Goal: Information Seeking & Learning: Check status

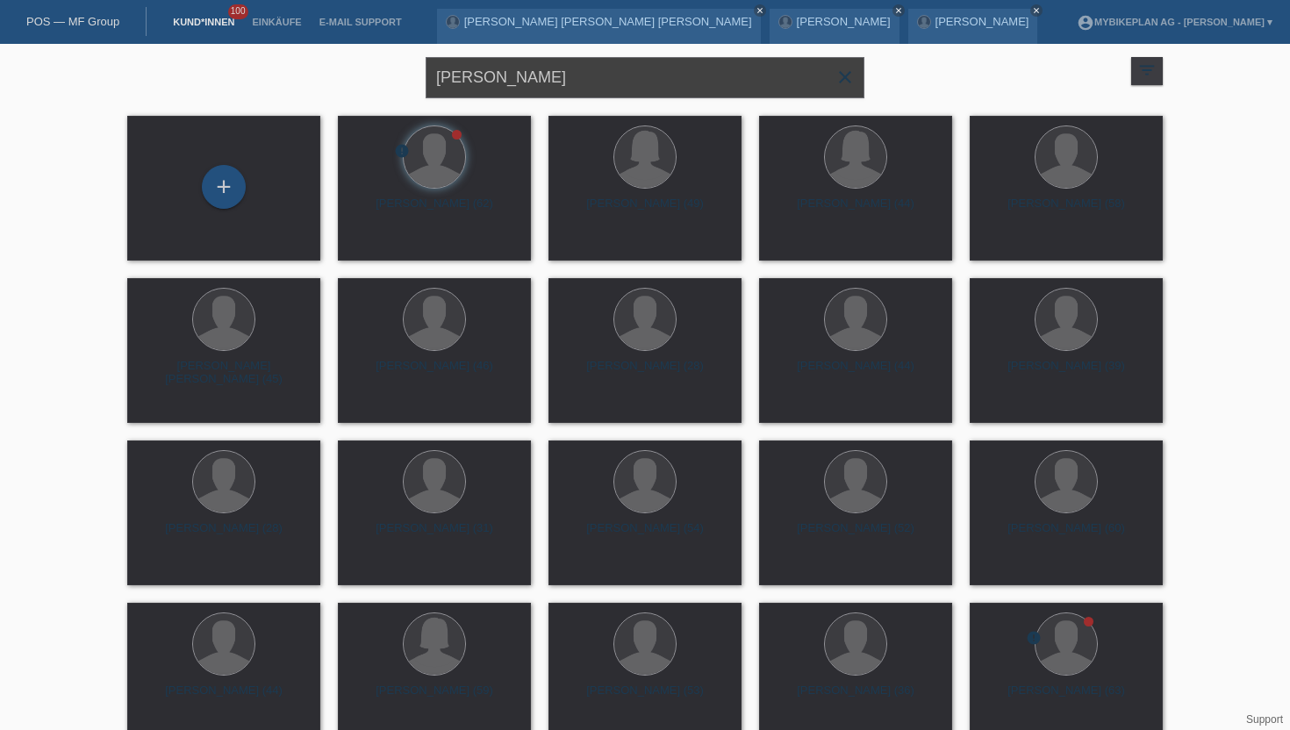
click at [554, 86] on input "Daniel hintermann" at bounding box center [644, 77] width 439 height 41
type input "blaser"
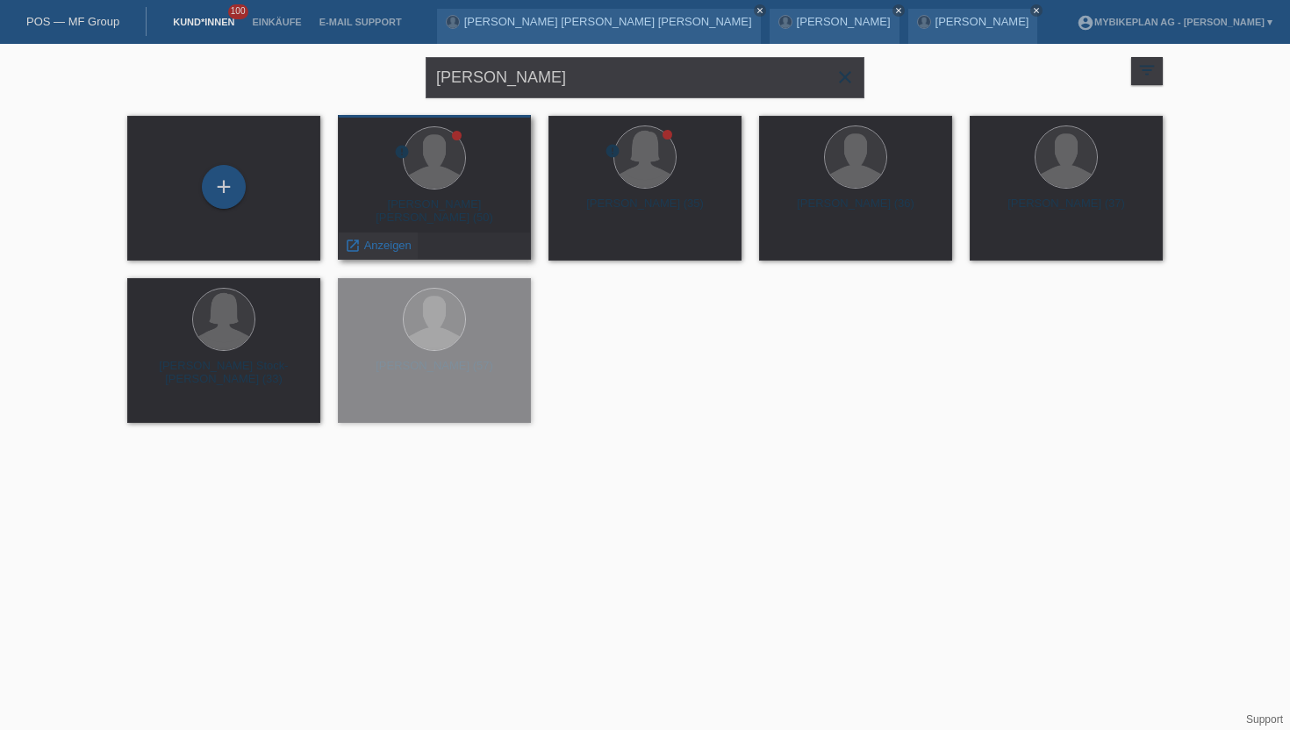
click at [399, 249] on span "Anzeigen" at bounding box center [387, 245] width 47 height 13
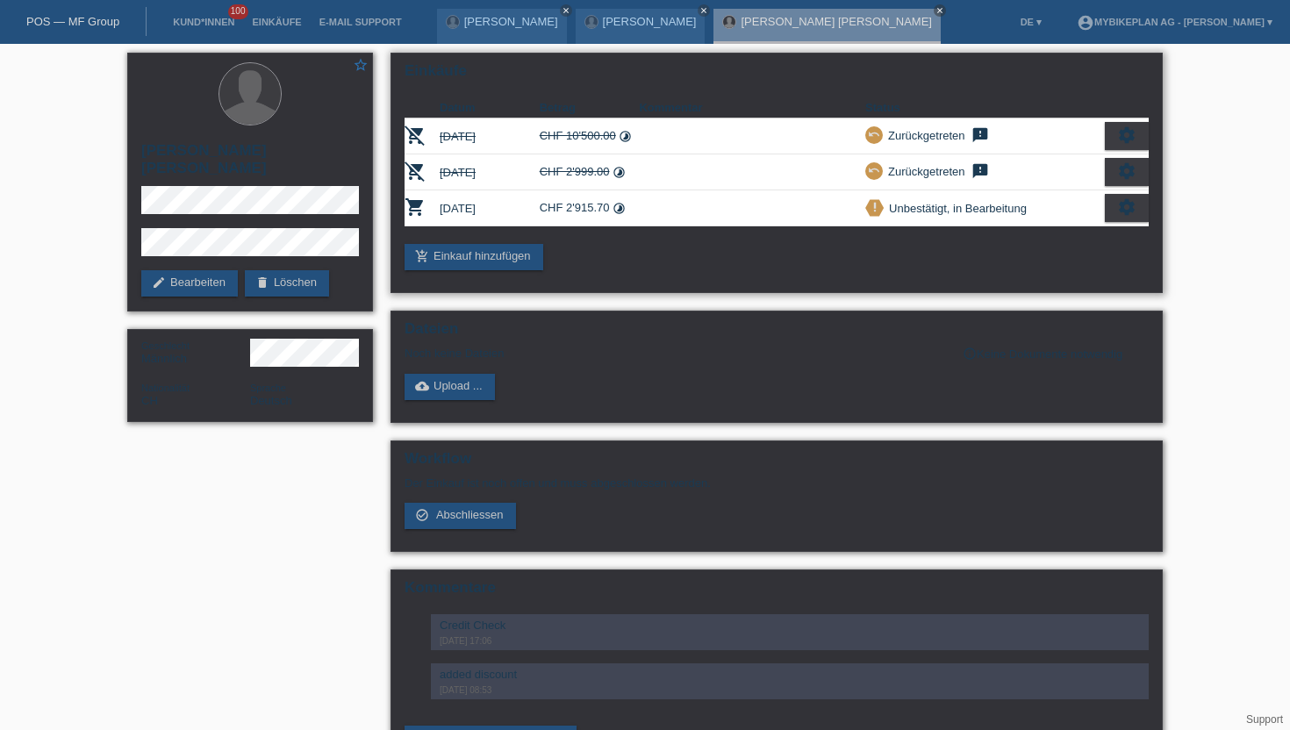
click at [1140, 205] on div "settings" at bounding box center [1126, 208] width 44 height 28
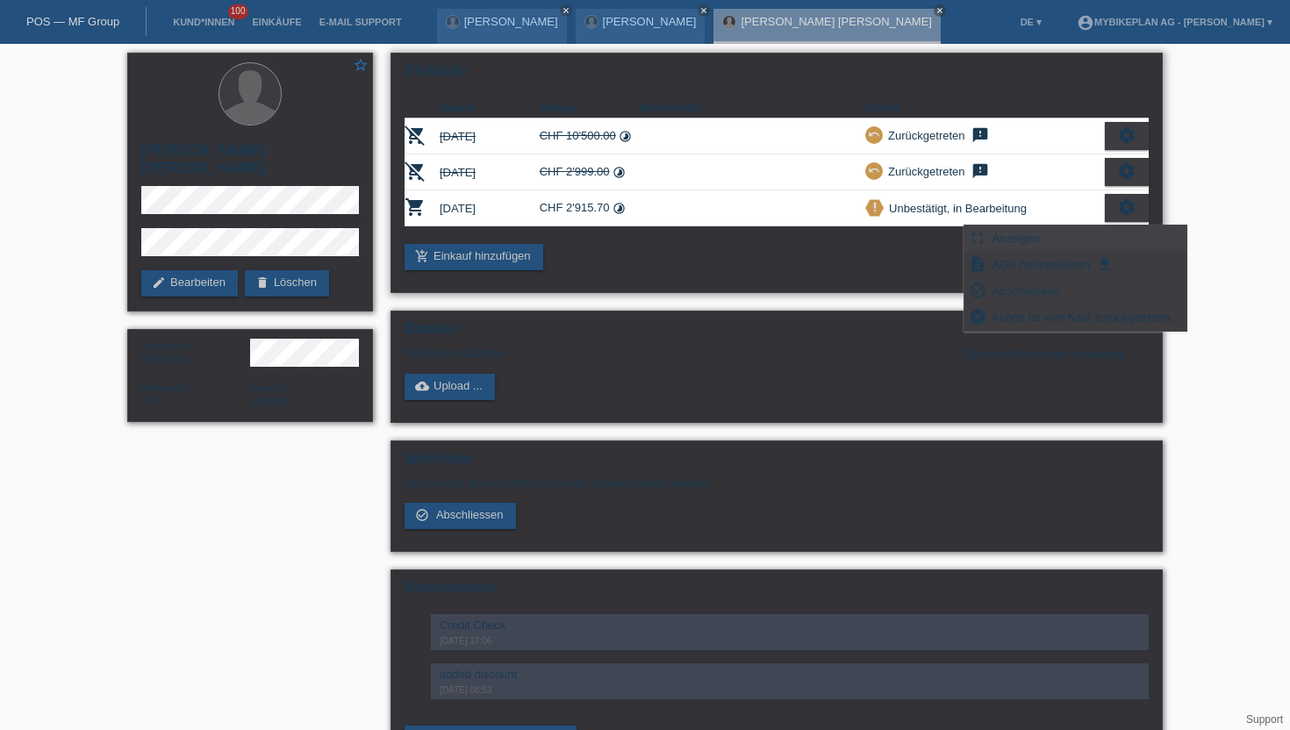
click at [1083, 236] on div "fullscreen Anzeigen" at bounding box center [1075, 238] width 222 height 26
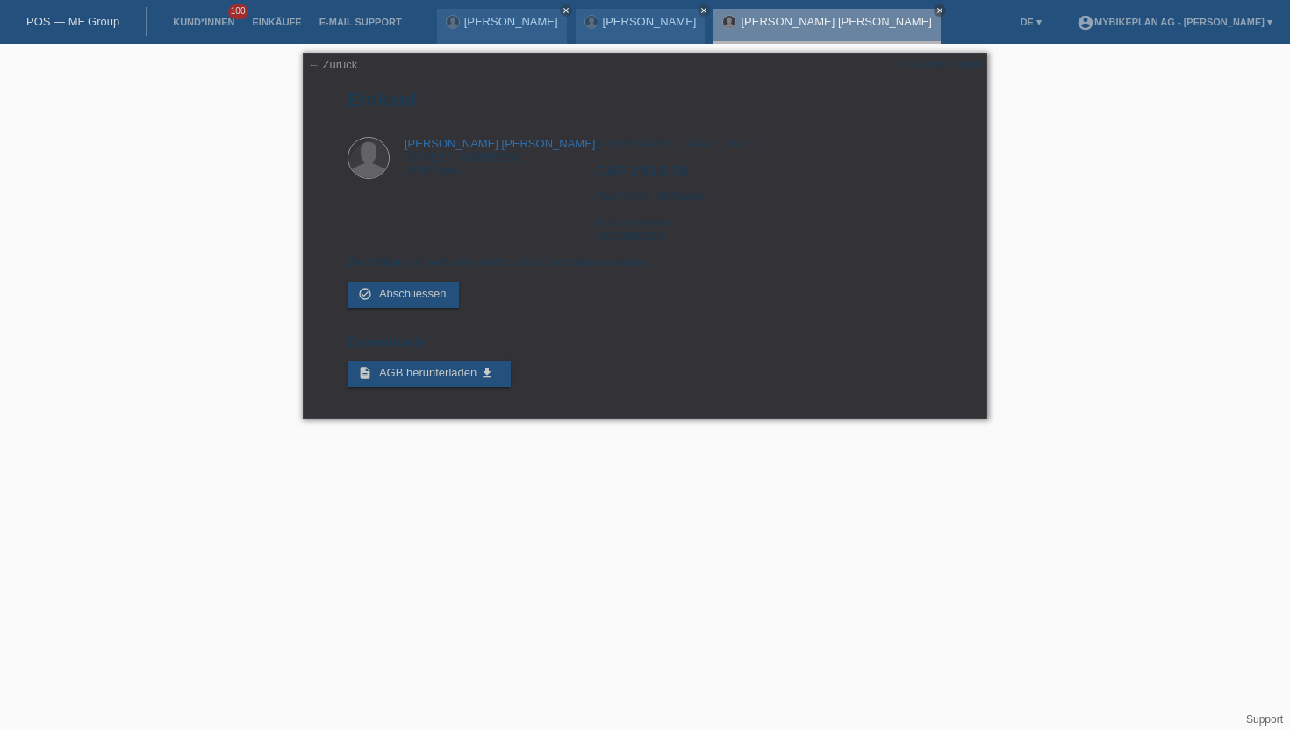
click at [835, 31] on div "[PERSON_NAME] [PERSON_NAME] close" at bounding box center [826, 26] width 226 height 35
click at [344, 68] on link "← Zurück" at bounding box center [332, 64] width 49 height 13
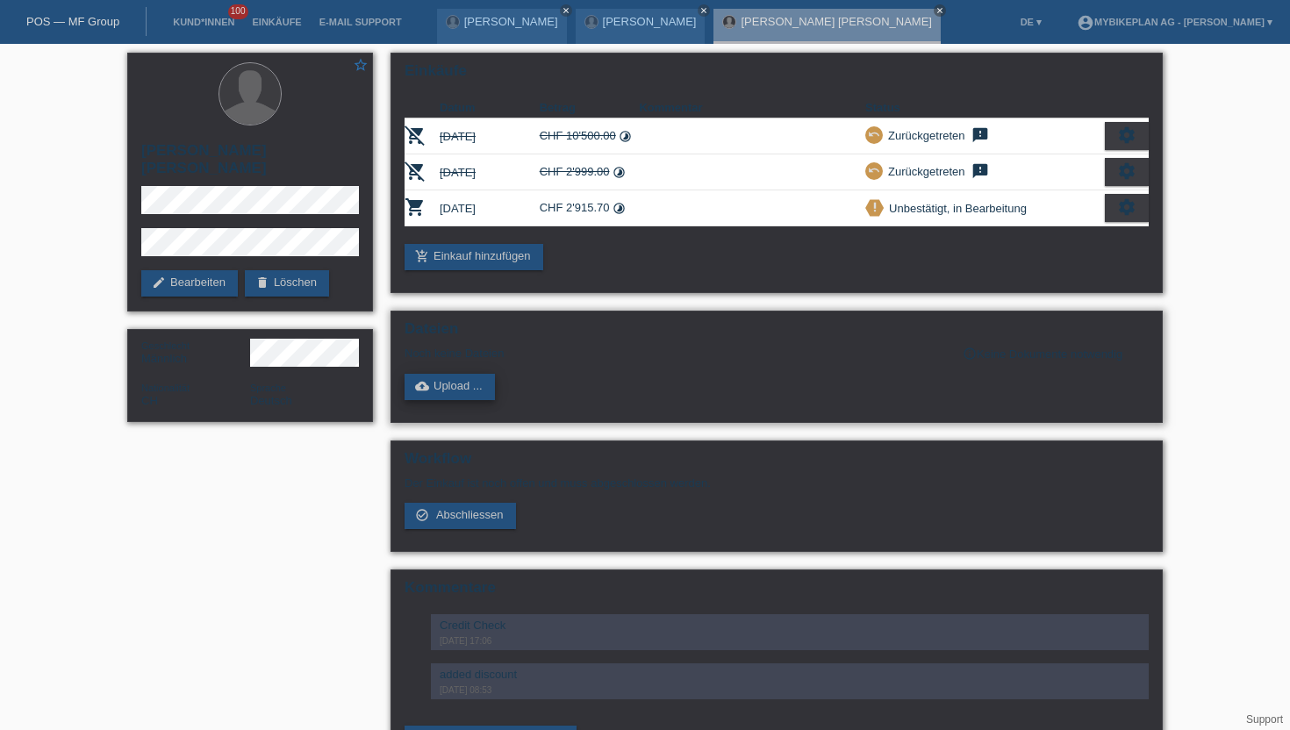
click at [466, 386] on link "cloud_upload Upload ..." at bounding box center [449, 387] width 90 height 26
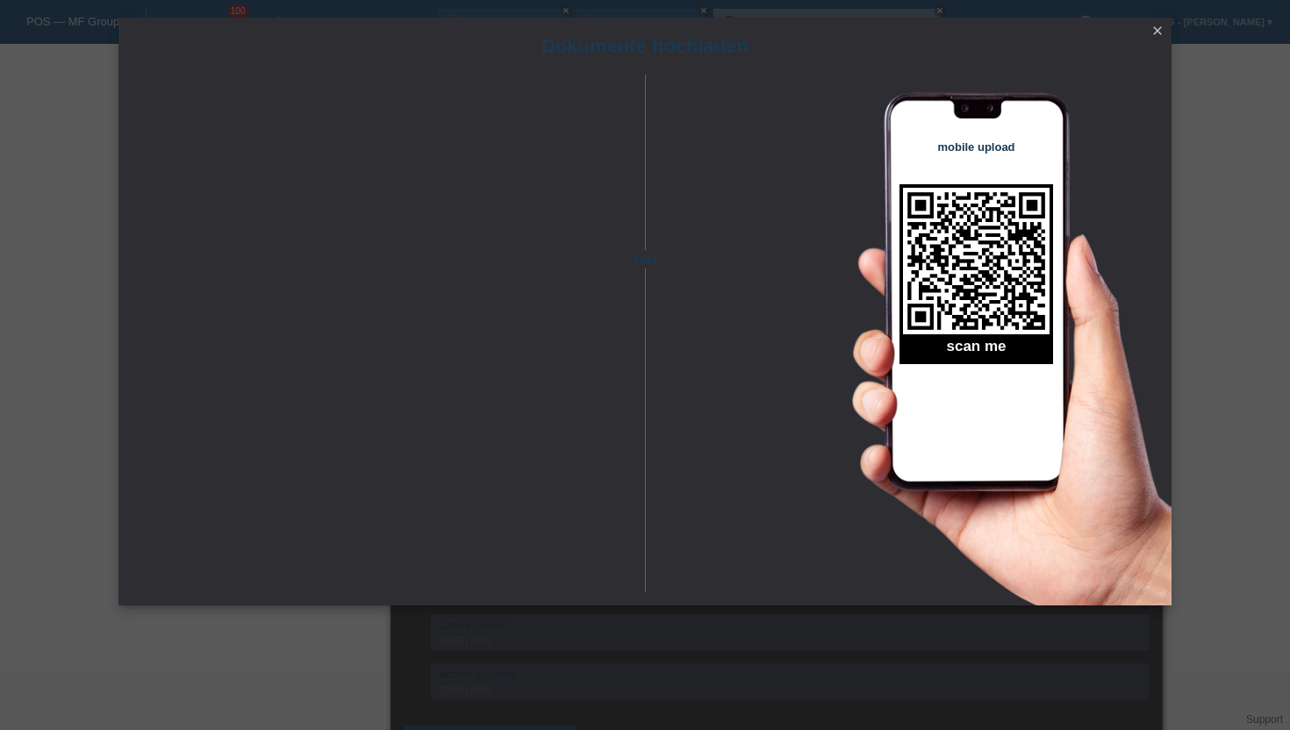
click at [1154, 30] on icon "close" at bounding box center [1157, 31] width 14 height 14
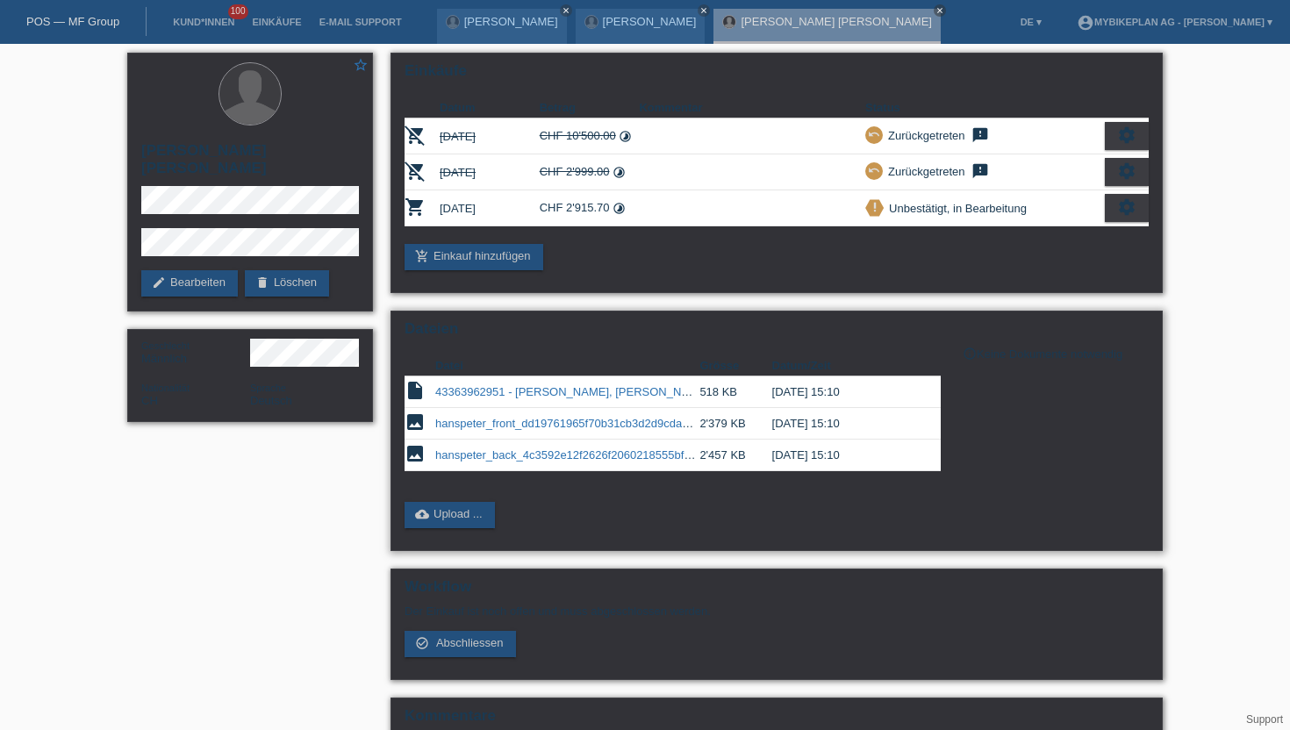
click at [970, 355] on icon "info_outline" at bounding box center [969, 354] width 14 height 14
click at [214, 20] on link "Kund*innen" at bounding box center [203, 22] width 79 height 11
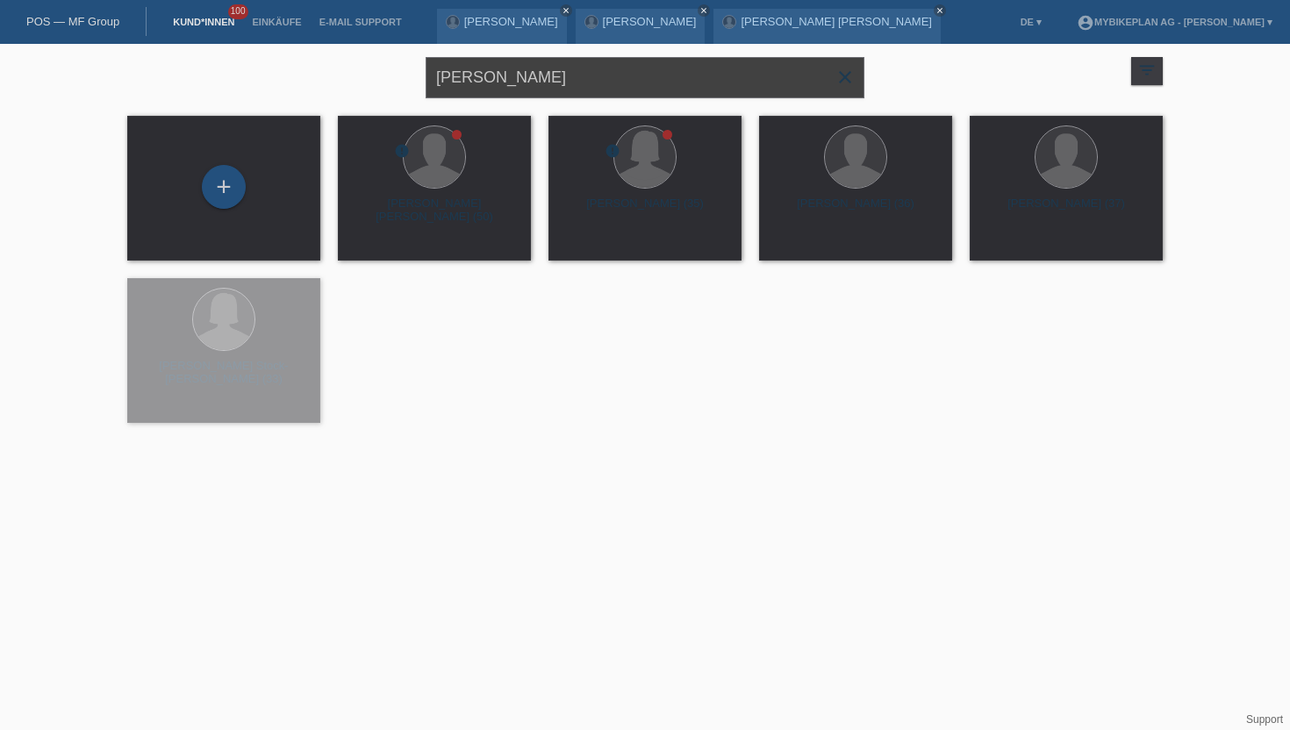
click at [516, 80] on input "[PERSON_NAME]" at bounding box center [644, 77] width 439 height 41
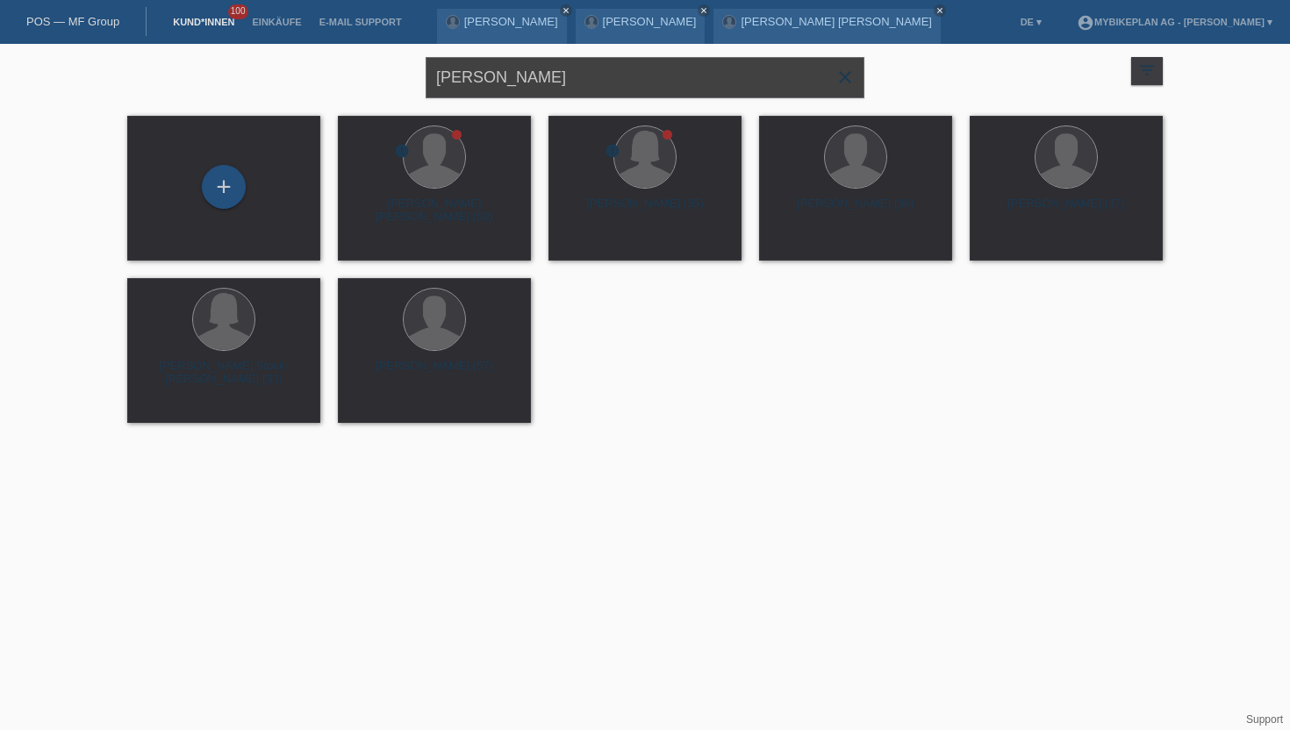
click at [516, 80] on input "[PERSON_NAME]" at bounding box center [644, 77] width 439 height 41
type input "[PERSON_NAME]"
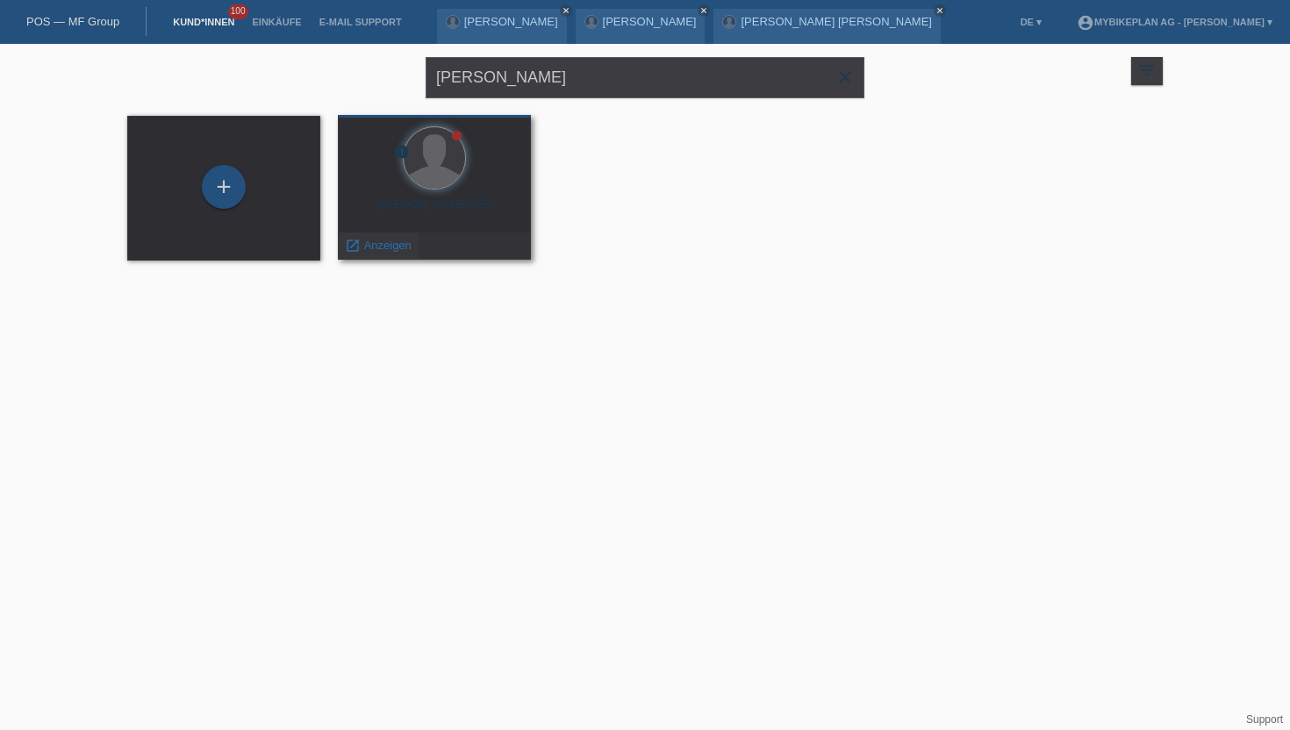
click at [376, 243] on span "Anzeigen" at bounding box center [387, 245] width 47 height 13
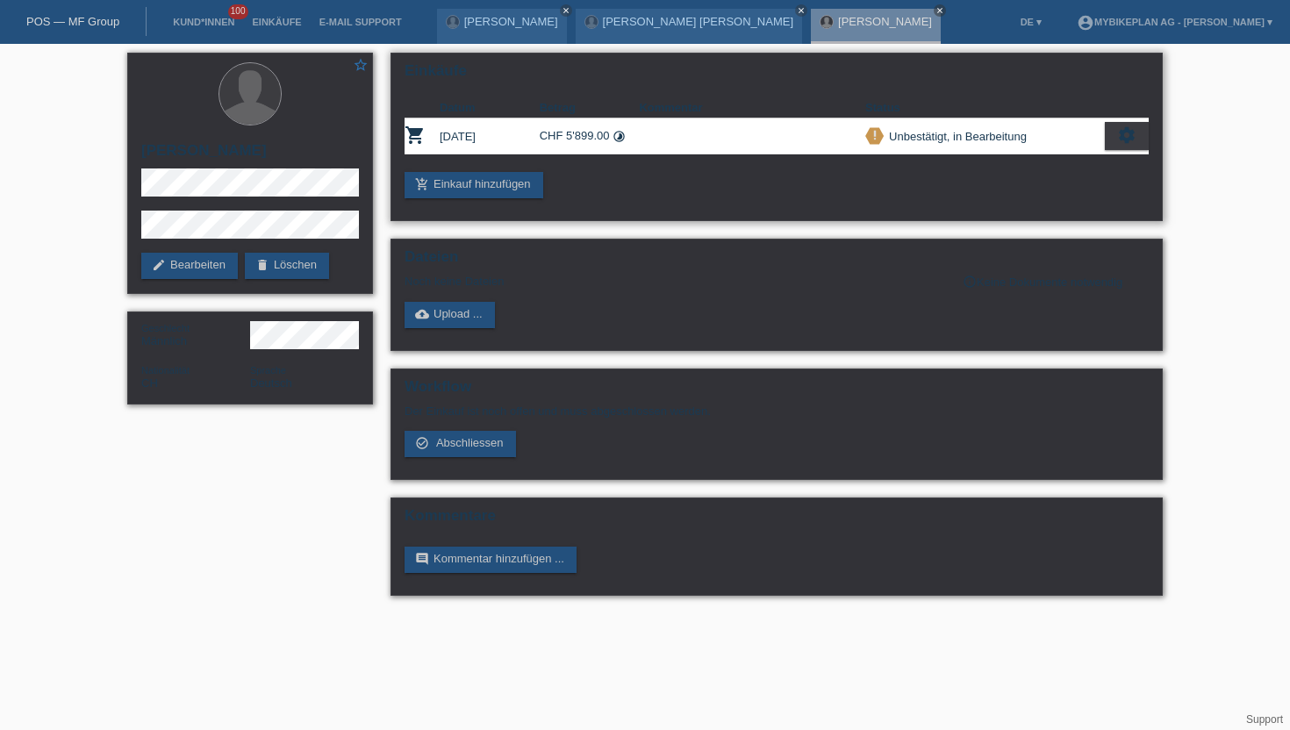
click at [1129, 143] on icon "settings" at bounding box center [1126, 134] width 19 height 19
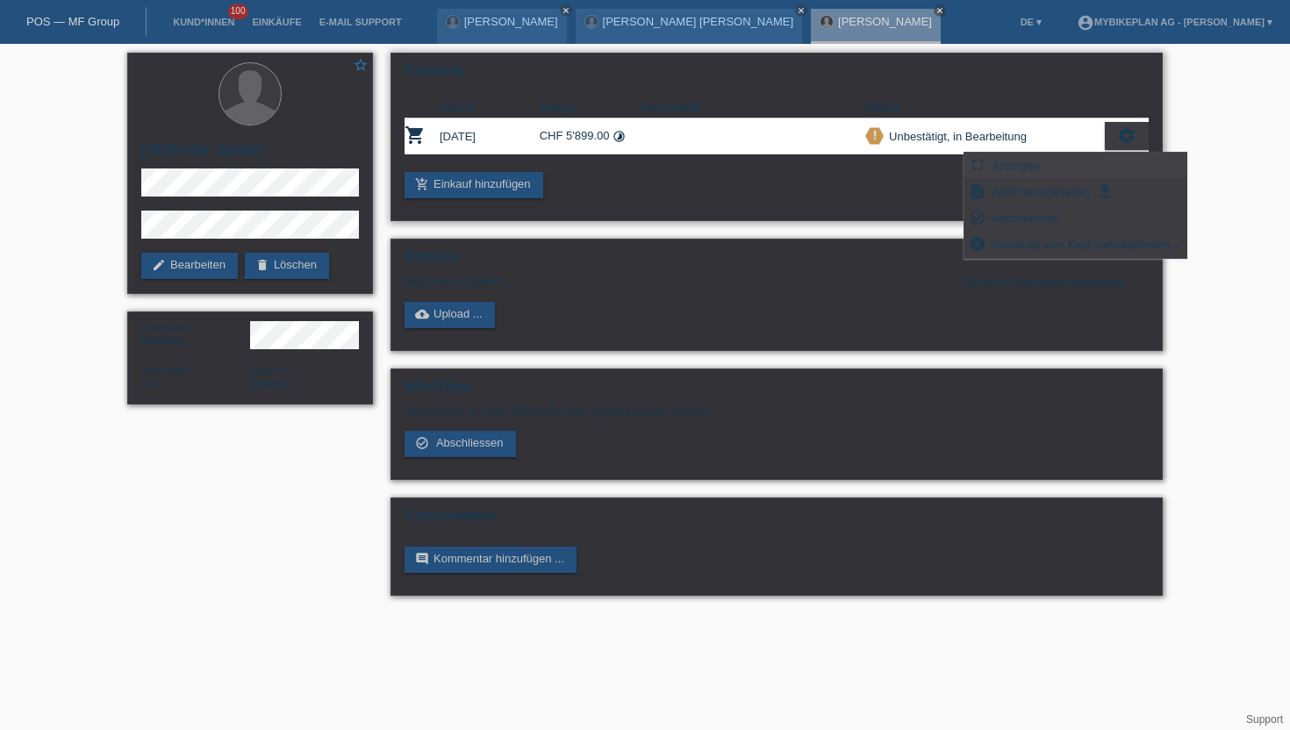
click at [1033, 164] on span "Anzeigen" at bounding box center [1016, 164] width 53 height 21
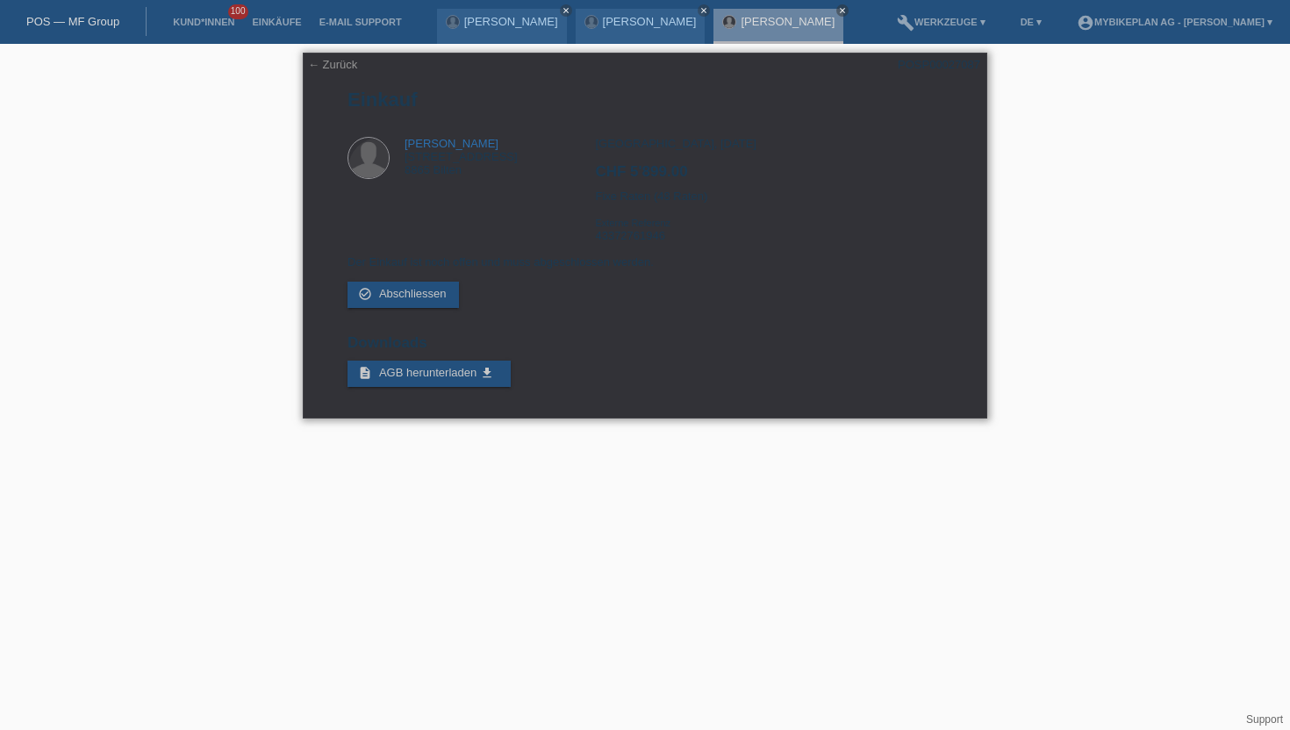
click at [333, 55] on div "← Zurück POSP00027087 Einkauf [PERSON_NAME] [STREET_ADDRESS] CHF 5'899.00" at bounding box center [645, 236] width 684 height 366
click at [327, 62] on link "← Zurück" at bounding box center [332, 64] width 49 height 13
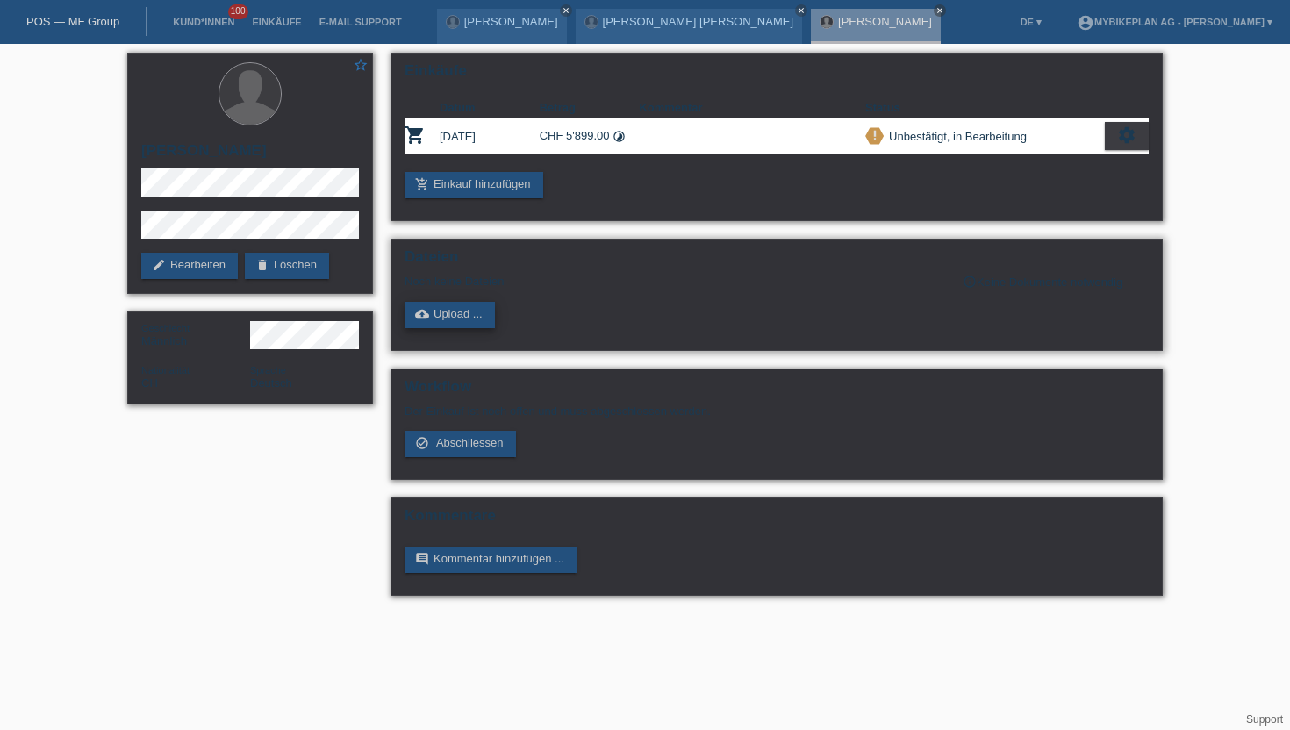
click at [448, 317] on link "cloud_upload Upload ..." at bounding box center [449, 315] width 90 height 26
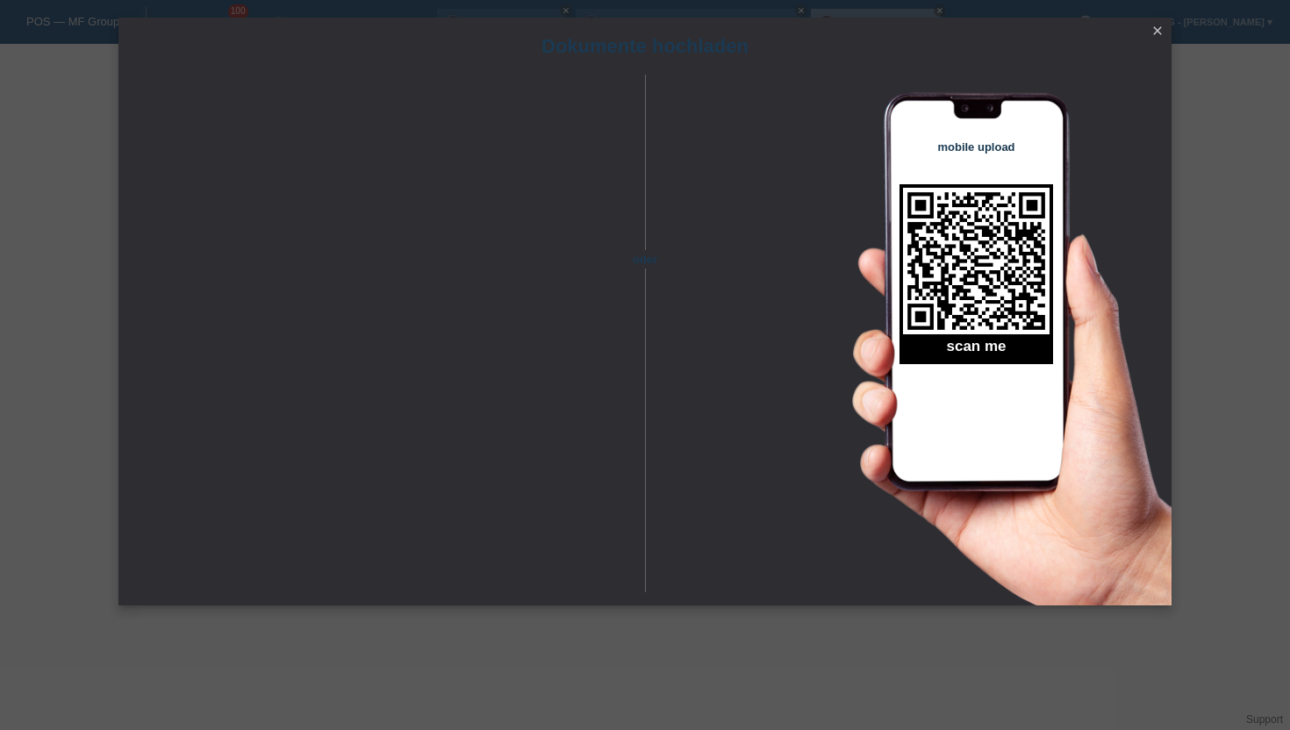
click at [1161, 31] on icon "close" at bounding box center [1157, 31] width 14 height 14
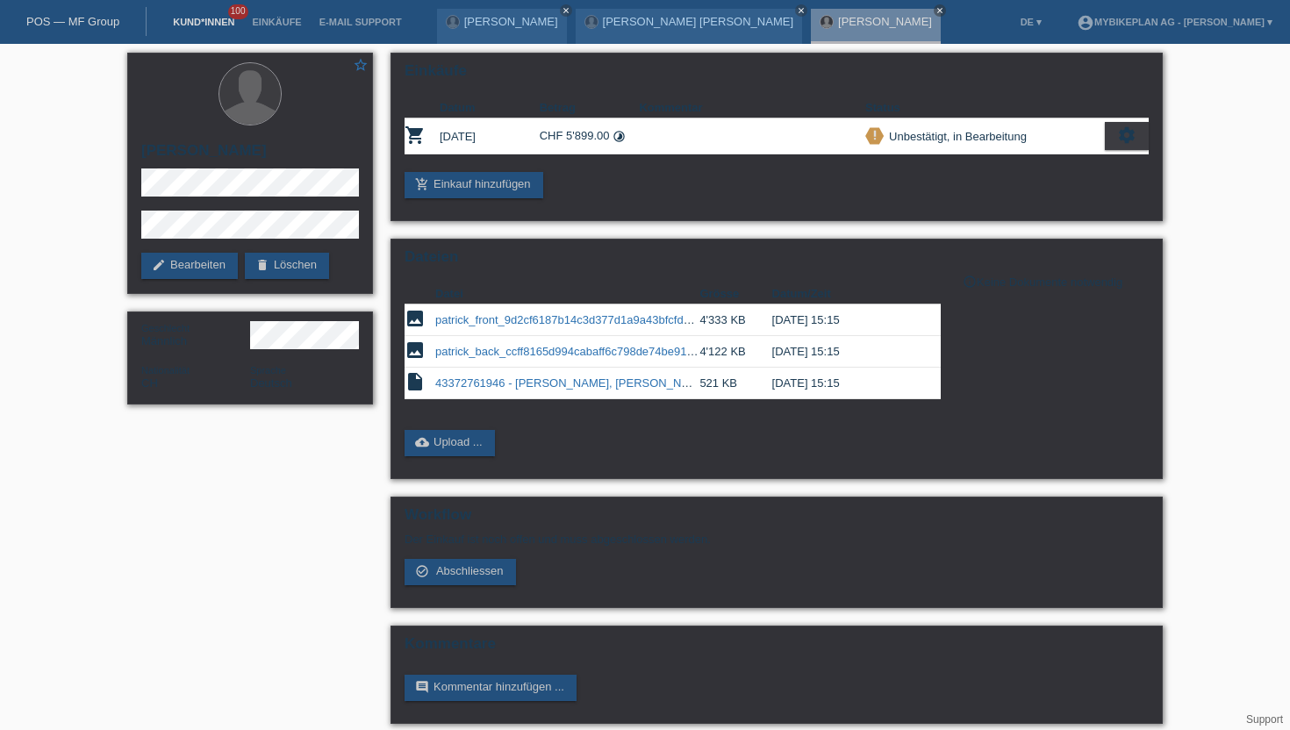
click at [207, 25] on link "Kund*innen" at bounding box center [203, 22] width 79 height 11
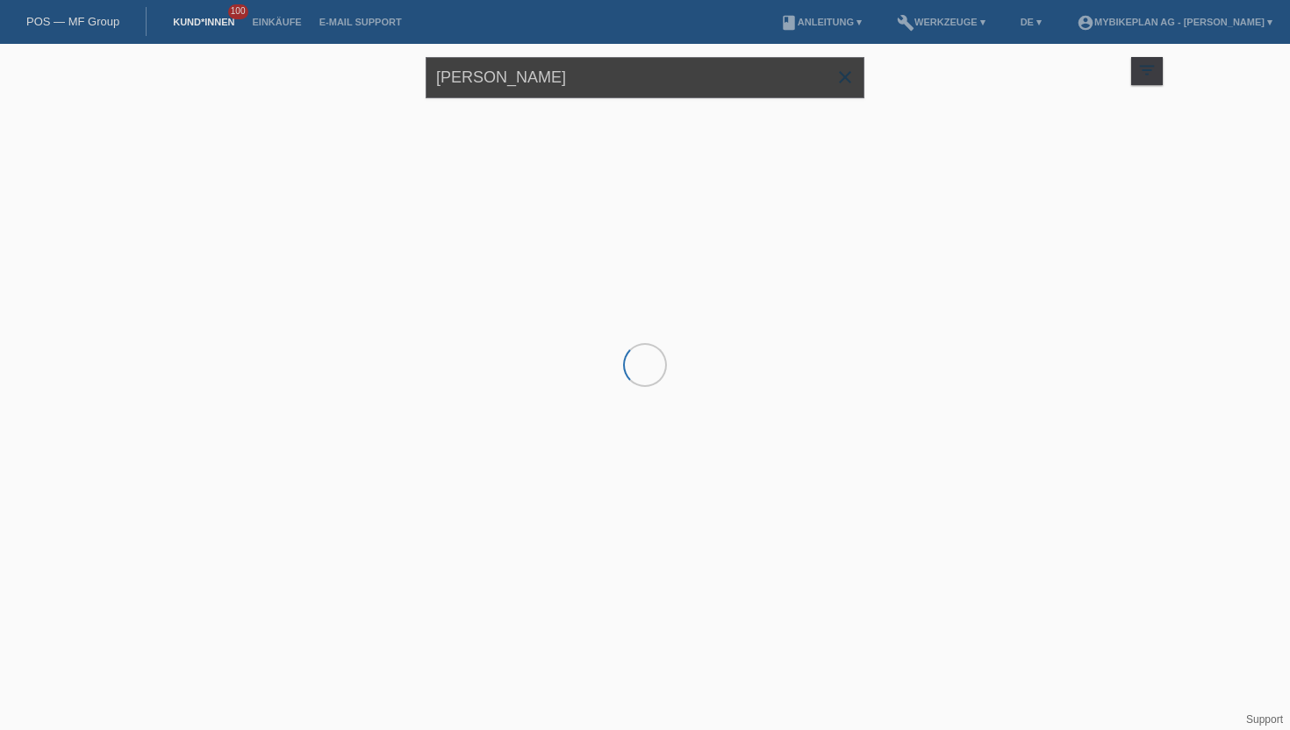
click at [516, 81] on input "[PERSON_NAME]" at bounding box center [644, 77] width 439 height 41
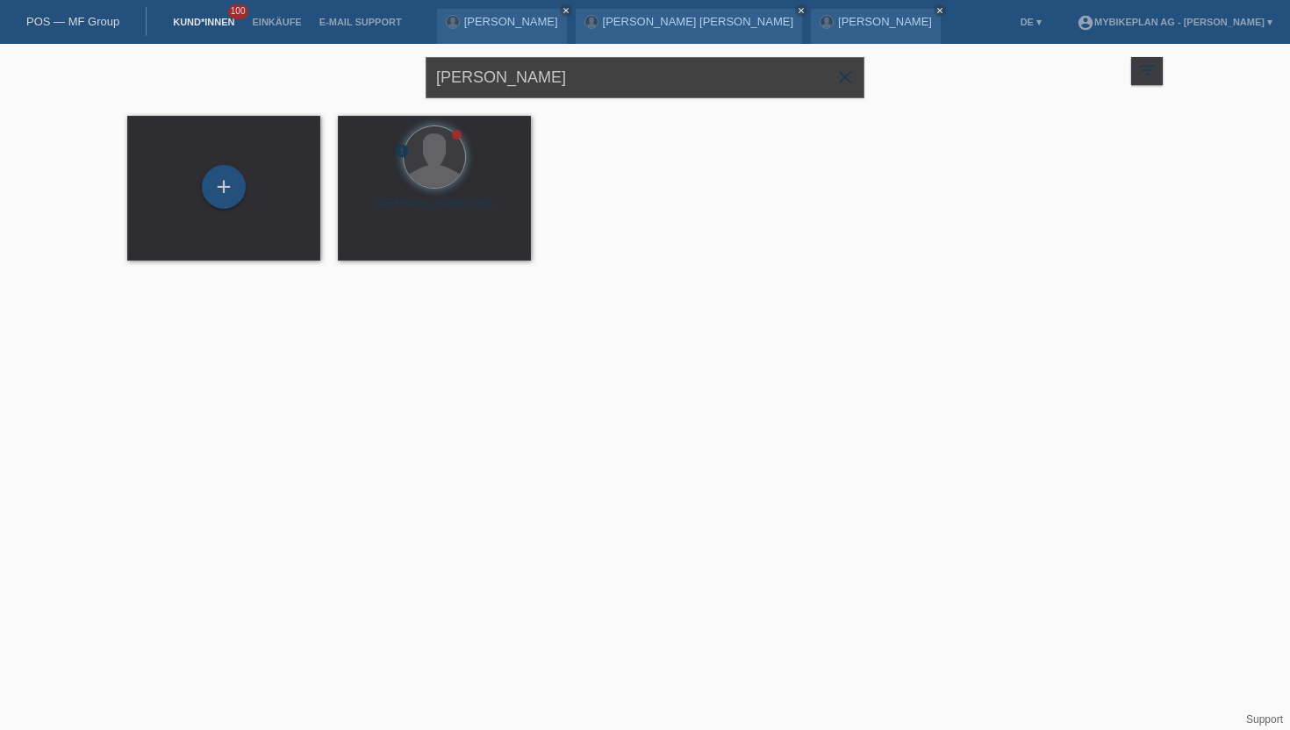
click at [516, 81] on input "[PERSON_NAME]" at bounding box center [644, 77] width 439 height 41
click at [516, 81] on input "hintermann" at bounding box center [644, 77] width 439 height 41
type input "hintermann"
click at [371, 243] on span "Anzeigen" at bounding box center [387, 245] width 47 height 13
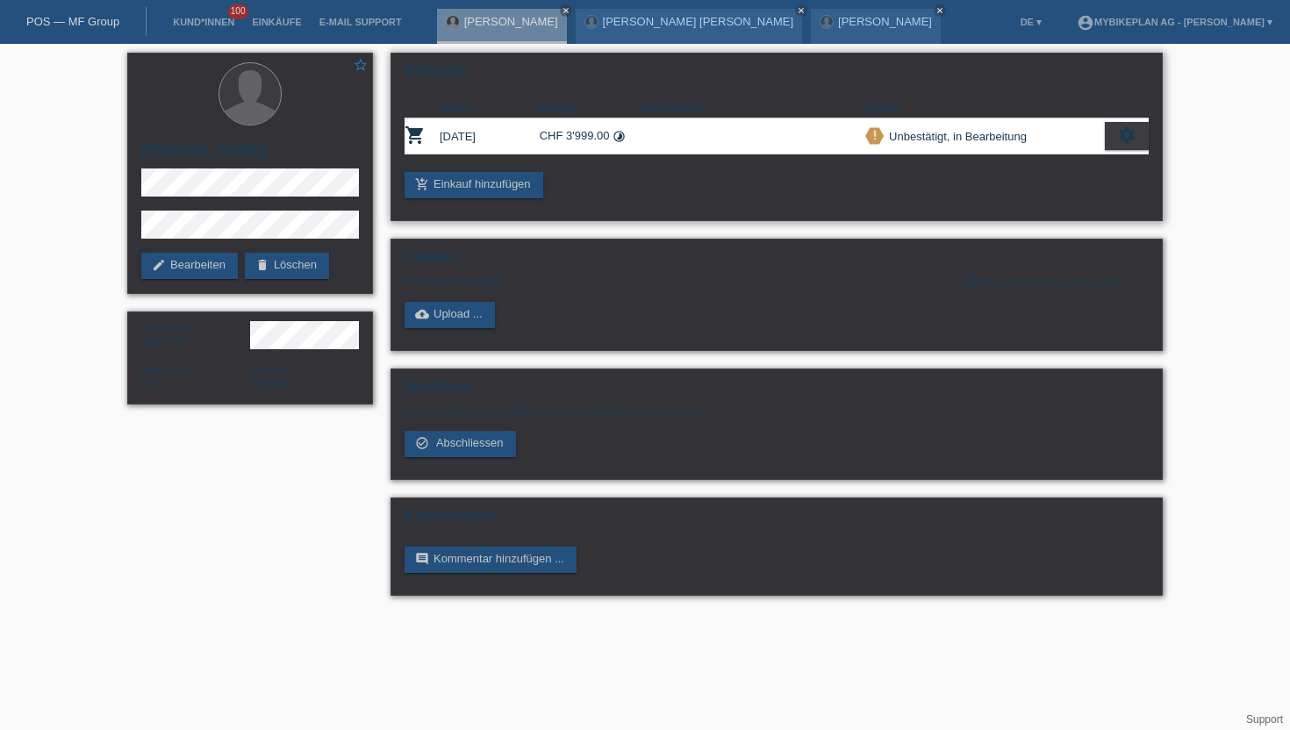
click at [1113, 138] on div "settings" at bounding box center [1126, 136] width 44 height 28
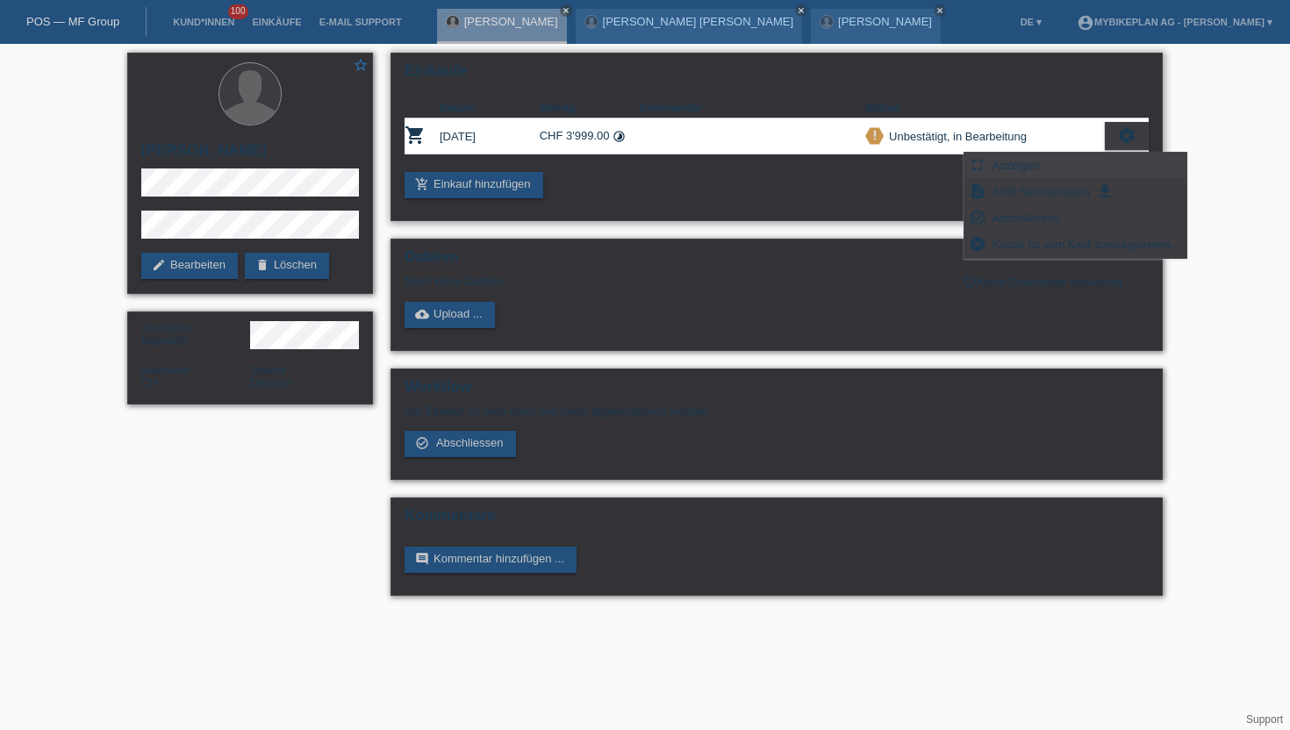
click at [1052, 160] on div "fullscreen Anzeigen" at bounding box center [1075, 166] width 222 height 26
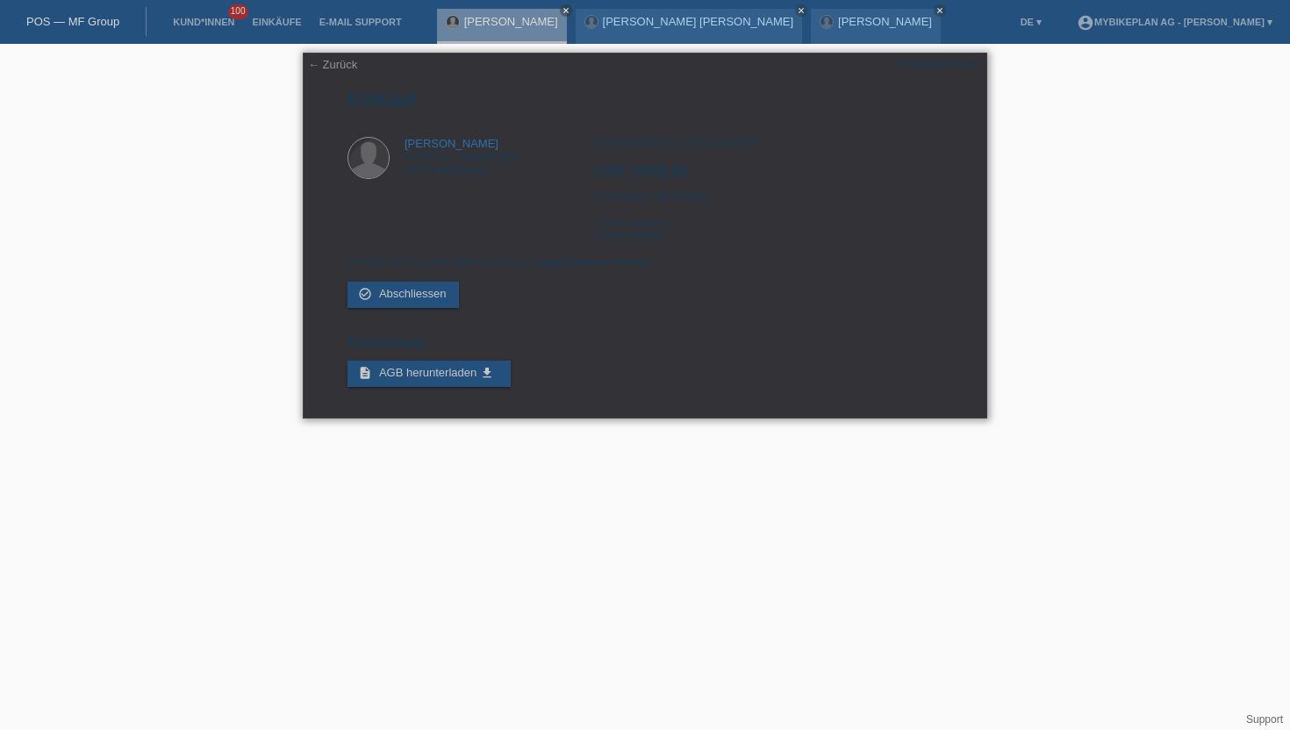
click at [350, 62] on link "← Zurück" at bounding box center [332, 64] width 49 height 13
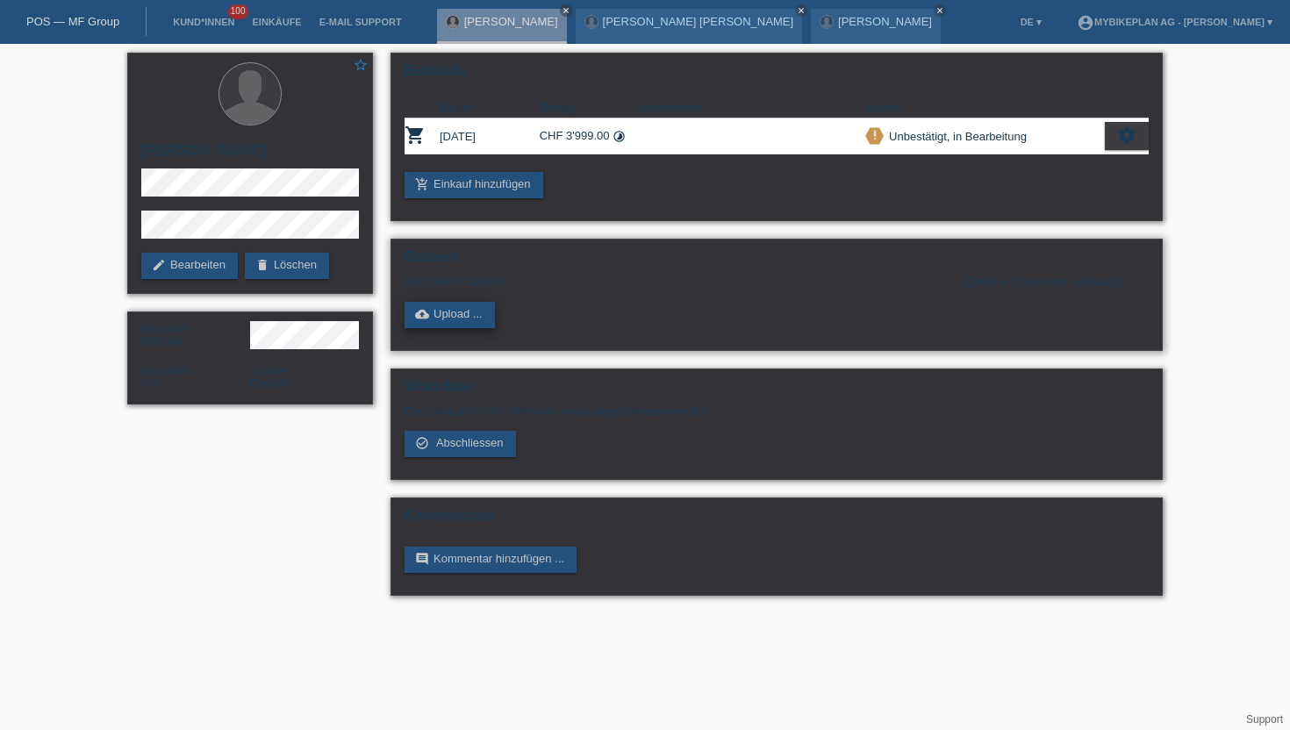
click at [477, 319] on link "cloud_upload Upload ..." at bounding box center [449, 315] width 90 height 26
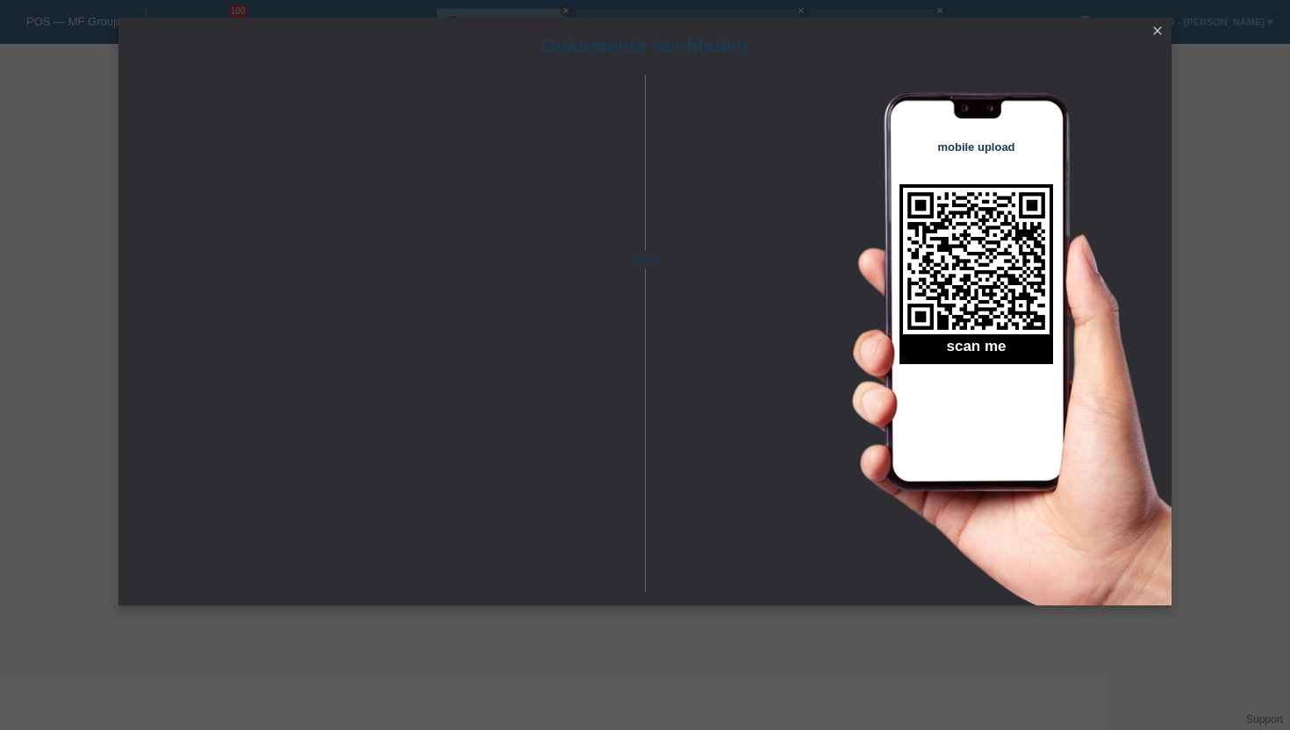
click at [1159, 31] on icon "close" at bounding box center [1157, 31] width 14 height 14
